Goal: Information Seeking & Learning: Learn about a topic

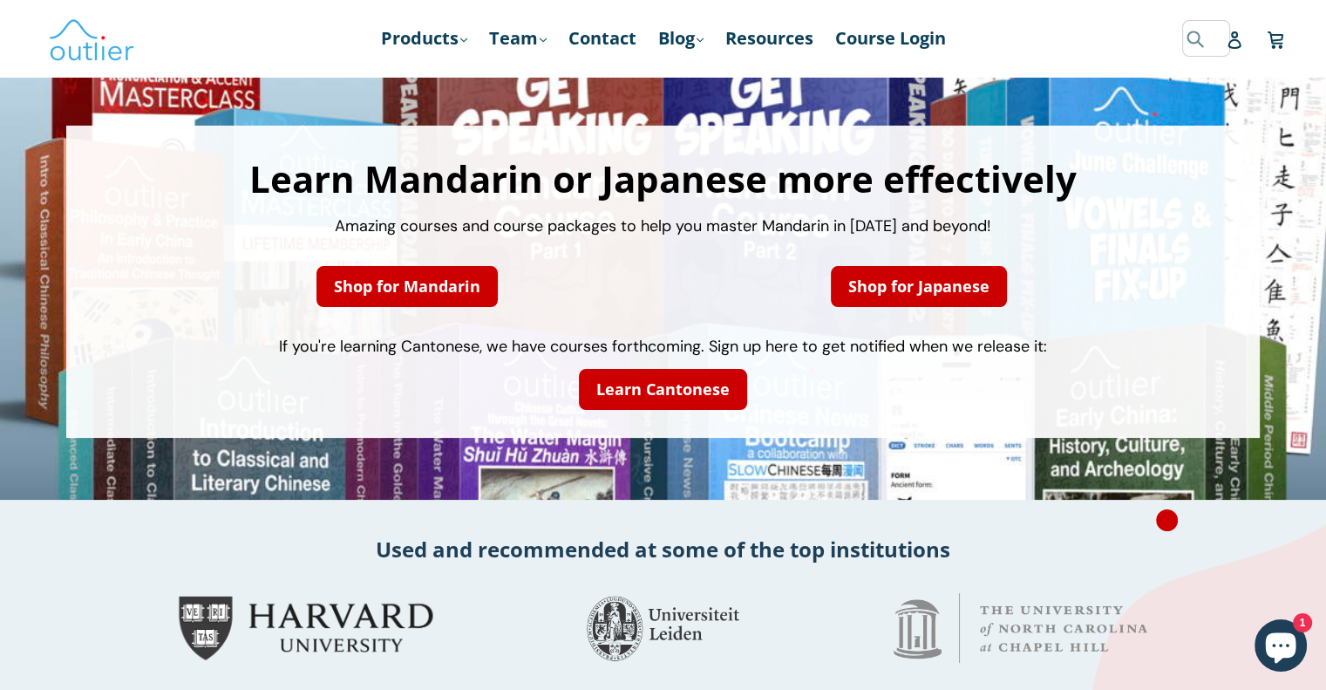
click at [1184, 35] on input "Search" at bounding box center [1207, 38] width 48 height 36
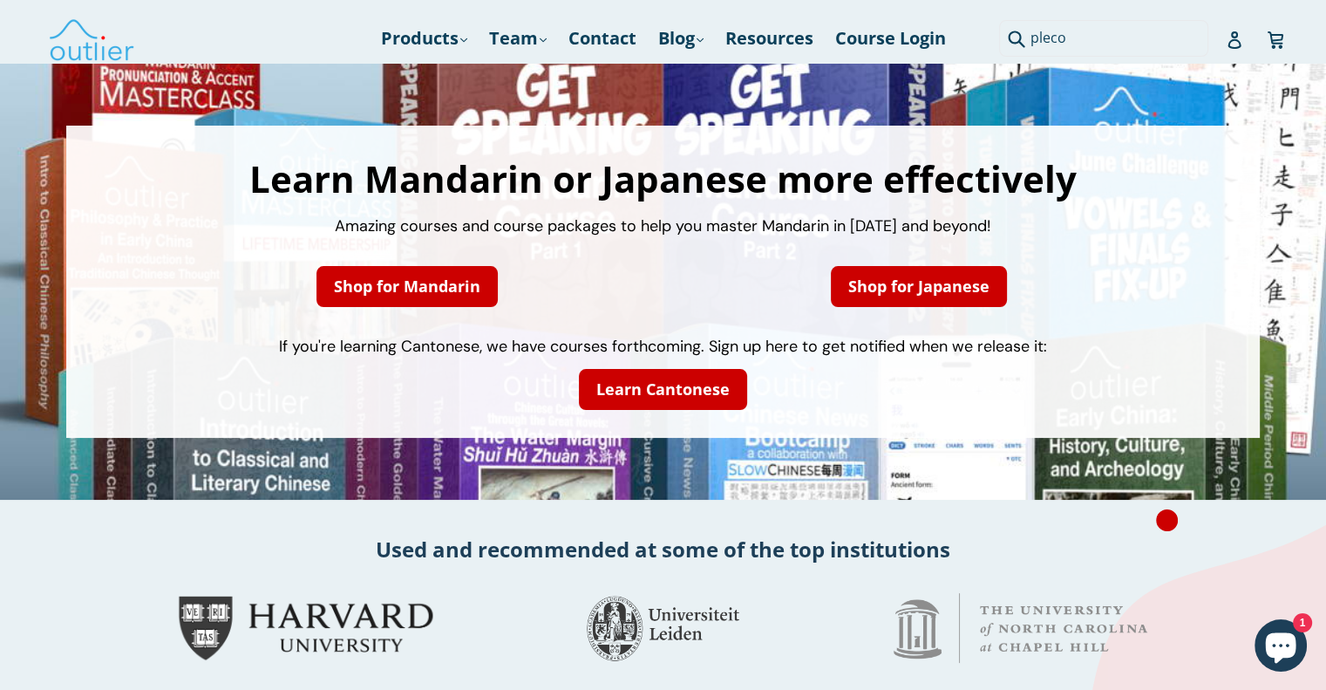
type input "pleco"
click at [999, 20] on button "Submit" at bounding box center [1013, 38] width 29 height 36
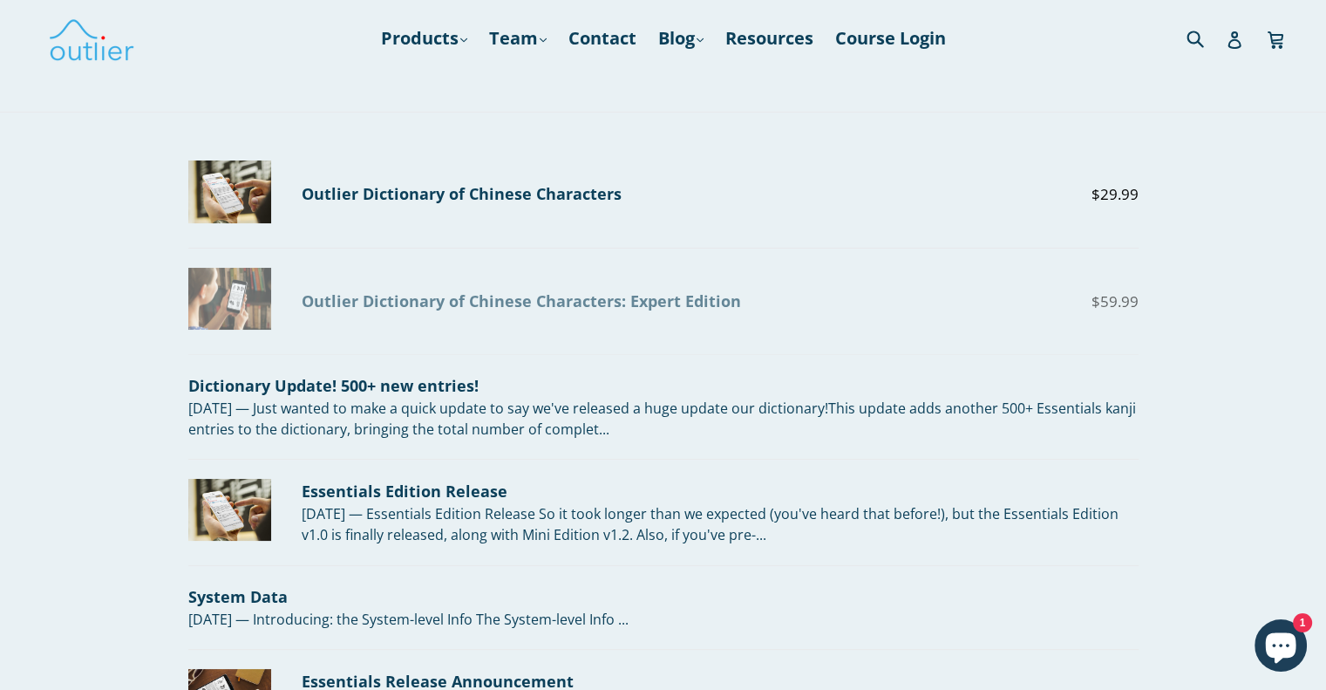
click at [660, 299] on div "Outlier Dictionary of Chinese Characters: Expert Edition" at bounding box center [625, 302] width 647 height 24
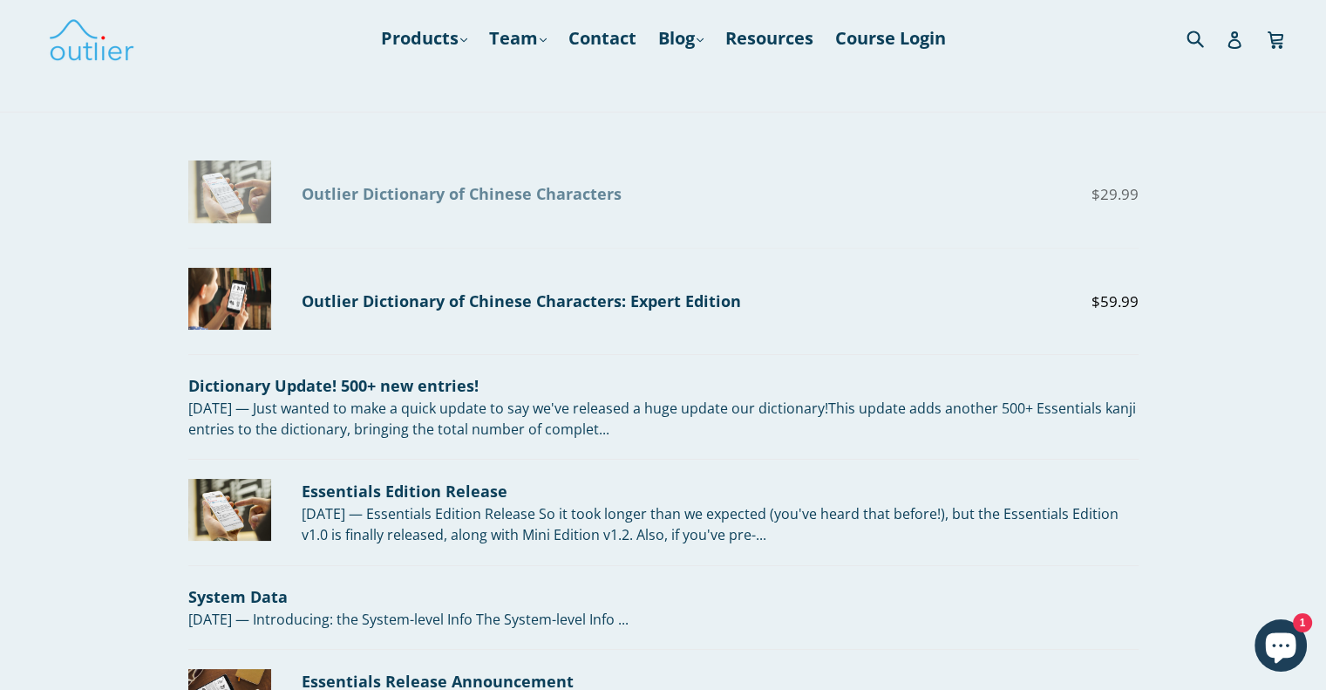
click at [440, 201] on div "Outlier Dictionary of Chinese Characters" at bounding box center [625, 194] width 647 height 24
